Goal: Task Accomplishment & Management: Complete application form

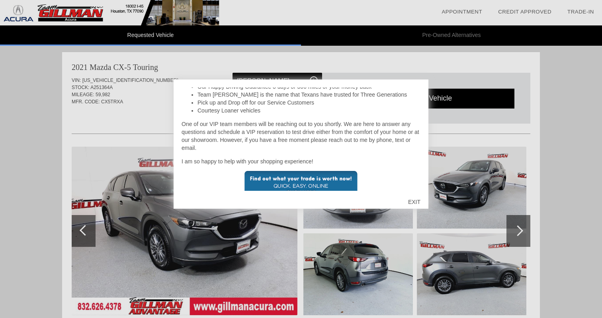
scroll to position [189, 0]
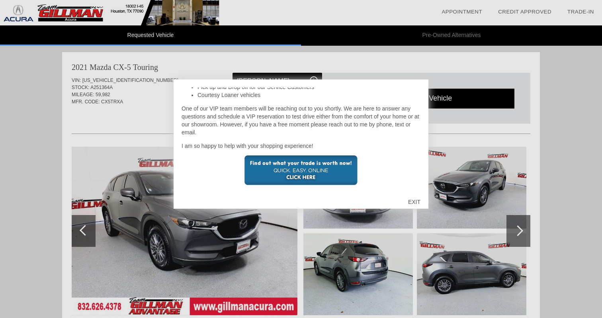
click at [414, 201] on div "EXIT" at bounding box center [414, 202] width 28 height 24
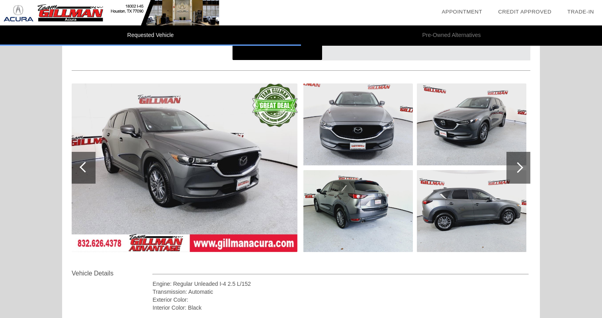
scroll to position [62, 0]
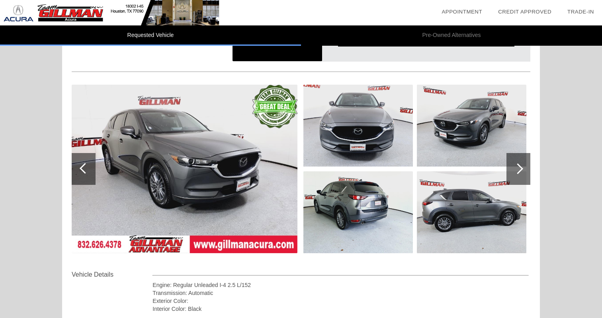
click at [520, 165] on div at bounding box center [518, 169] width 24 height 32
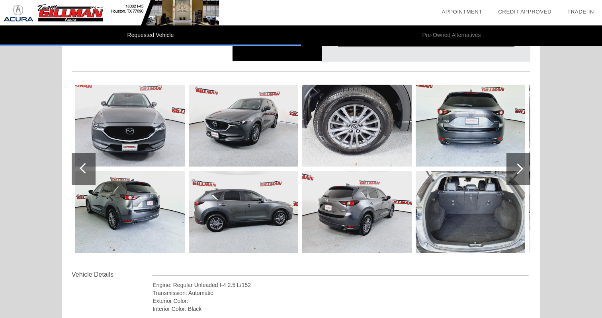
click at [520, 165] on div at bounding box center [518, 169] width 24 height 32
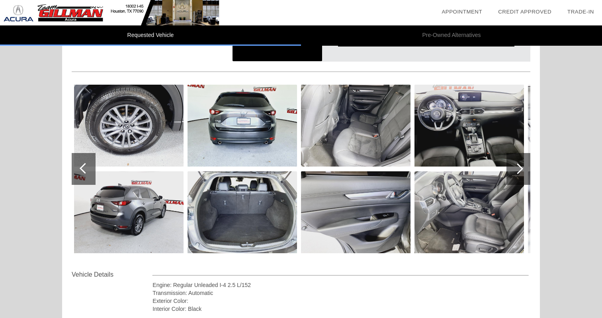
click at [520, 165] on div at bounding box center [518, 169] width 24 height 32
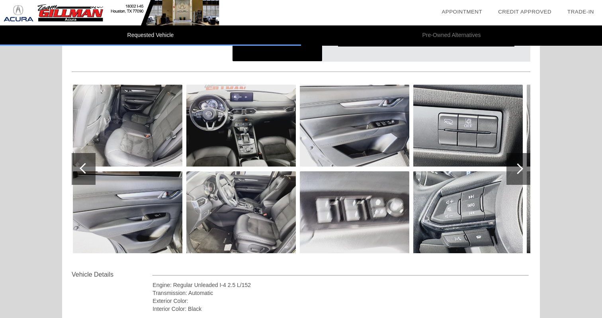
click at [520, 165] on div at bounding box center [518, 169] width 24 height 32
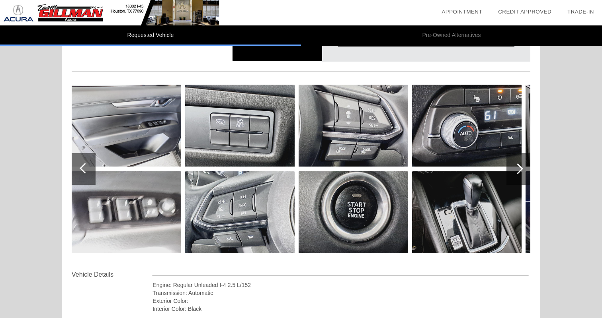
click at [520, 165] on div at bounding box center [518, 169] width 24 height 32
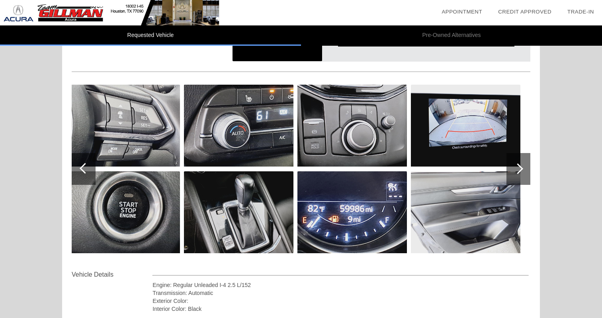
click at [520, 165] on div at bounding box center [518, 169] width 24 height 32
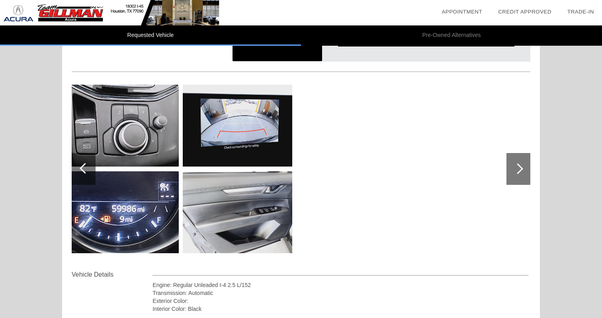
click at [520, 165] on div at bounding box center [518, 169] width 24 height 32
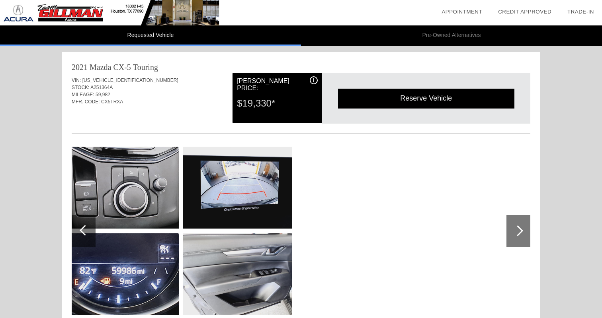
click at [376, 97] on div "Reserve Vehicle" at bounding box center [426, 98] width 176 height 19
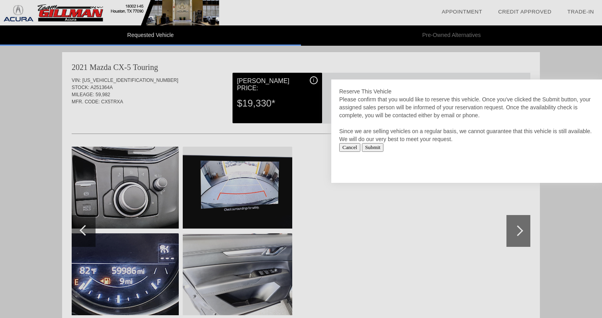
click at [348, 147] on input "Cancel" at bounding box center [349, 147] width 21 height 9
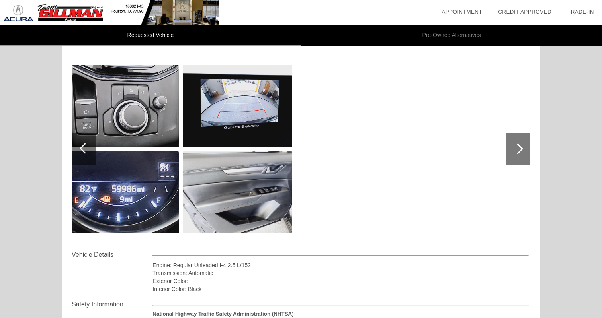
scroll to position [82, 0]
click at [82, 158] on div at bounding box center [84, 149] width 24 height 32
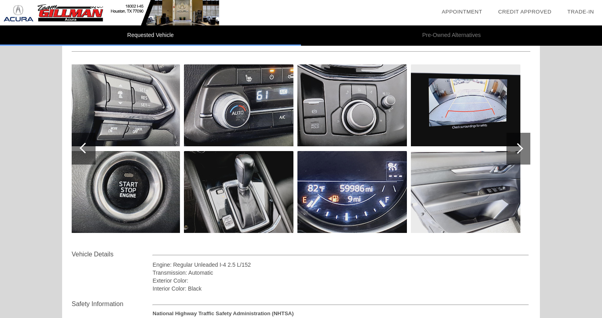
click at [81, 156] on div at bounding box center [84, 149] width 24 height 32
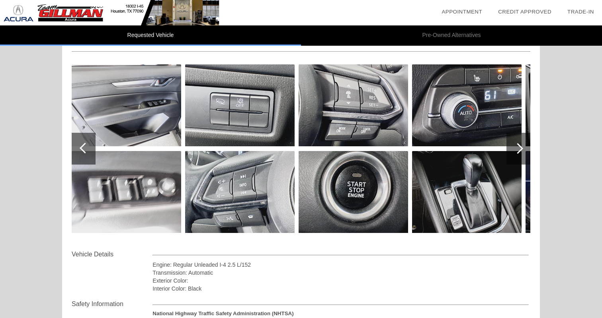
click at [80, 154] on div at bounding box center [84, 149] width 24 height 32
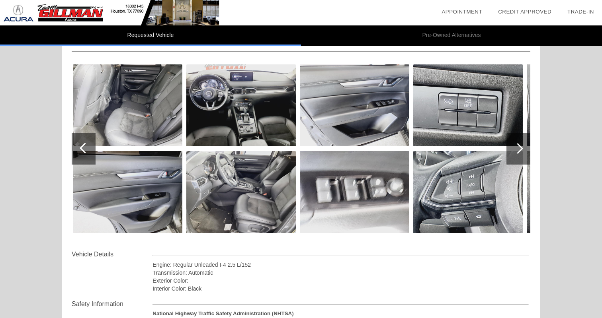
scroll to position [0, 0]
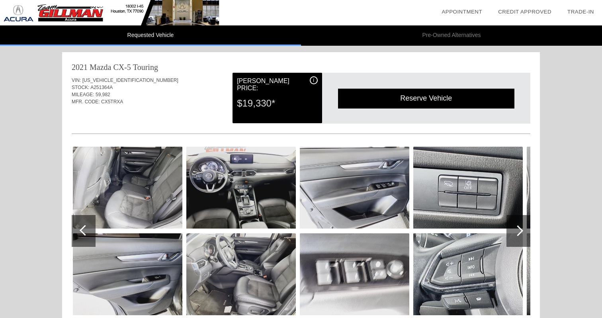
click at [86, 227] on div at bounding box center [85, 230] width 11 height 11
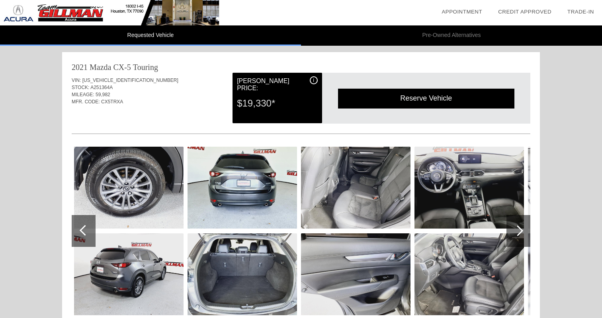
click at [86, 226] on div at bounding box center [85, 230] width 11 height 11
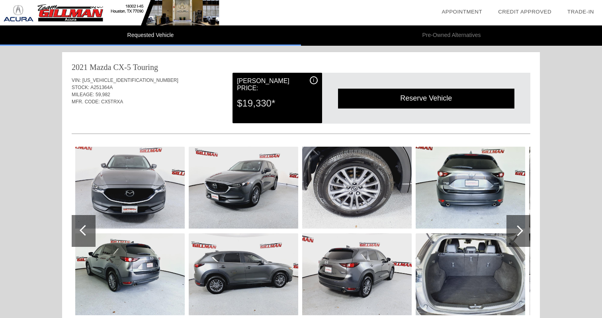
click at [86, 226] on div at bounding box center [85, 230] width 11 height 11
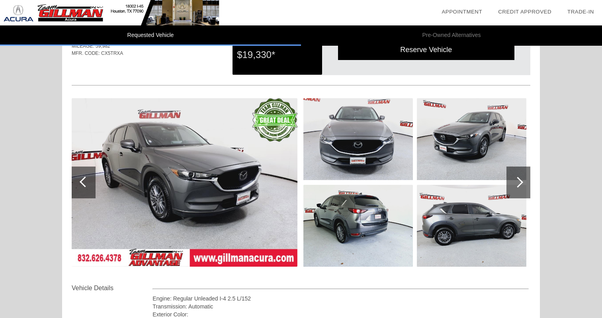
scroll to position [49, 0]
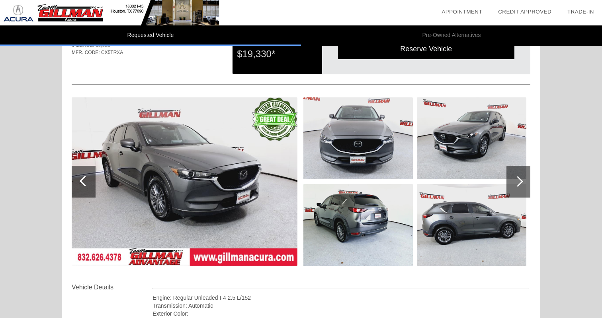
click at [172, 217] on img at bounding box center [185, 181] width 226 height 169
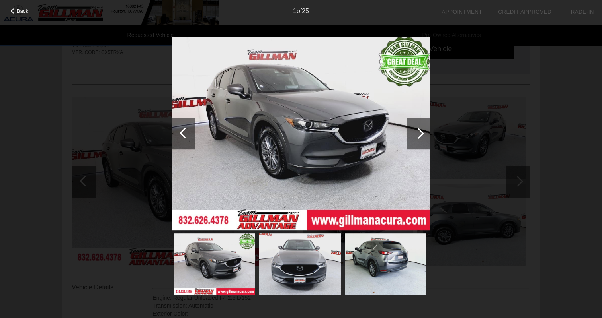
drag, startPoint x: 109, startPoint y: 83, endPoint x: 94, endPoint y: 70, distance: 20.6
click at [109, 83] on div "Back 1 of 25" at bounding box center [301, 159] width 602 height 318
click at [19, 15] on div "1 of 25" at bounding box center [301, 8] width 602 height 16
click at [21, 11] on span "Back" at bounding box center [23, 11] width 12 height 6
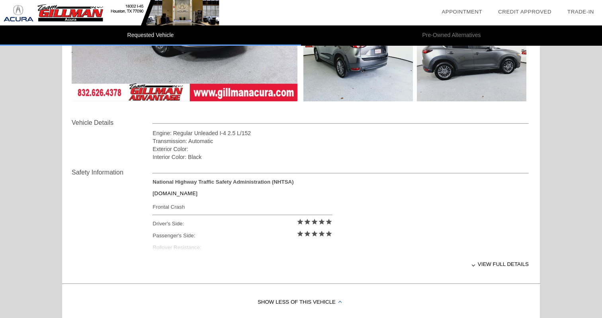
scroll to position [211, 0]
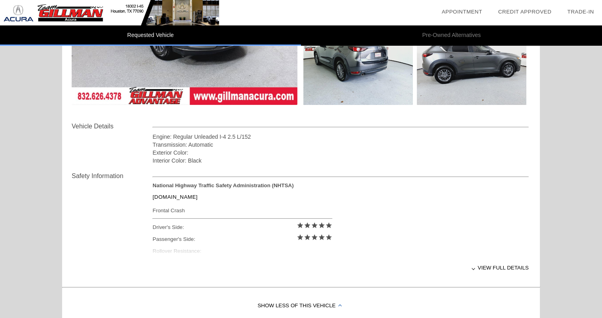
click at [167, 197] on link "[DOMAIN_NAME]" at bounding box center [174, 197] width 45 height 6
